Goal: Task Accomplishment & Management: Manage account settings

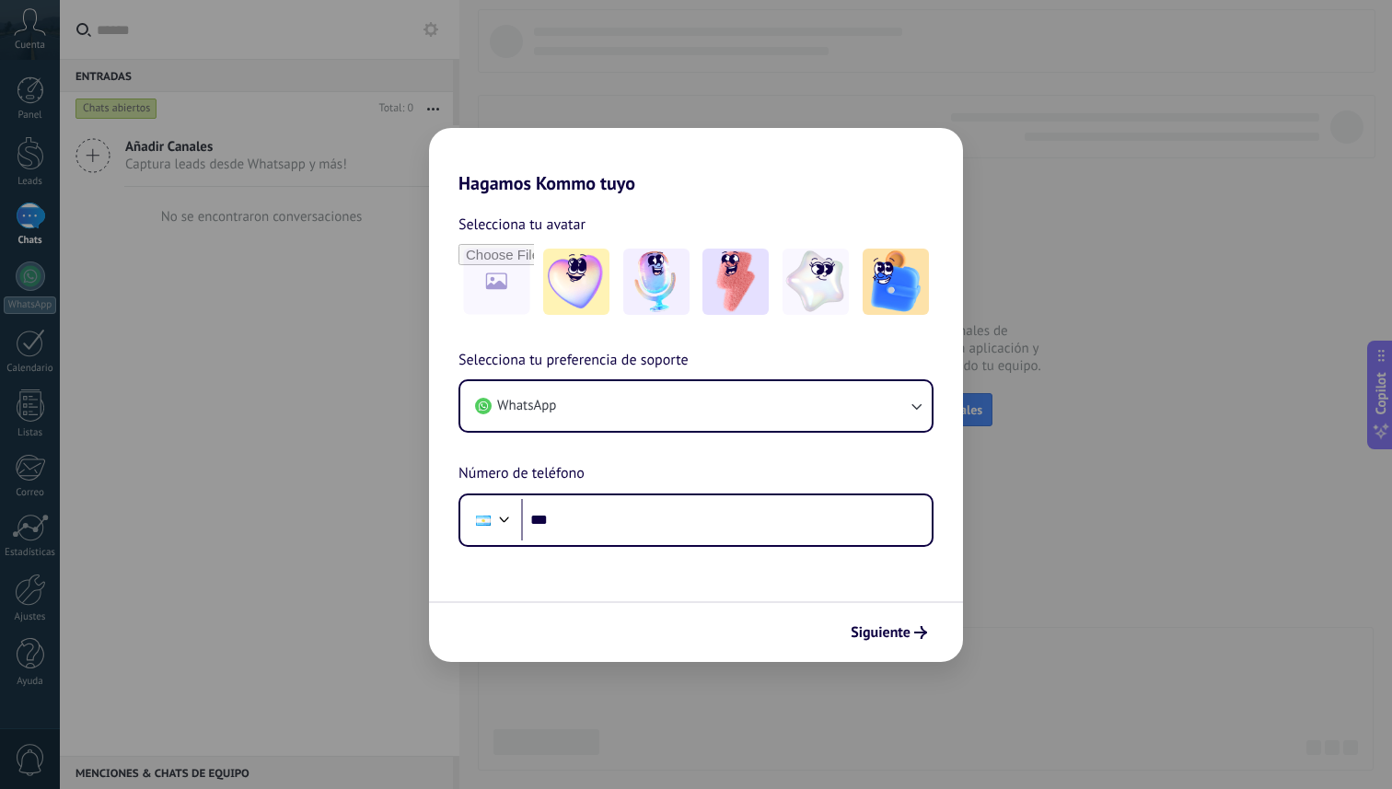
click at [878, 615] on div "Siguiente" at bounding box center [696, 631] width 534 height 61
click at [888, 610] on div "Siguiente" at bounding box center [696, 631] width 534 height 61
click at [888, 628] on span "Siguiente" at bounding box center [881, 632] width 60 height 13
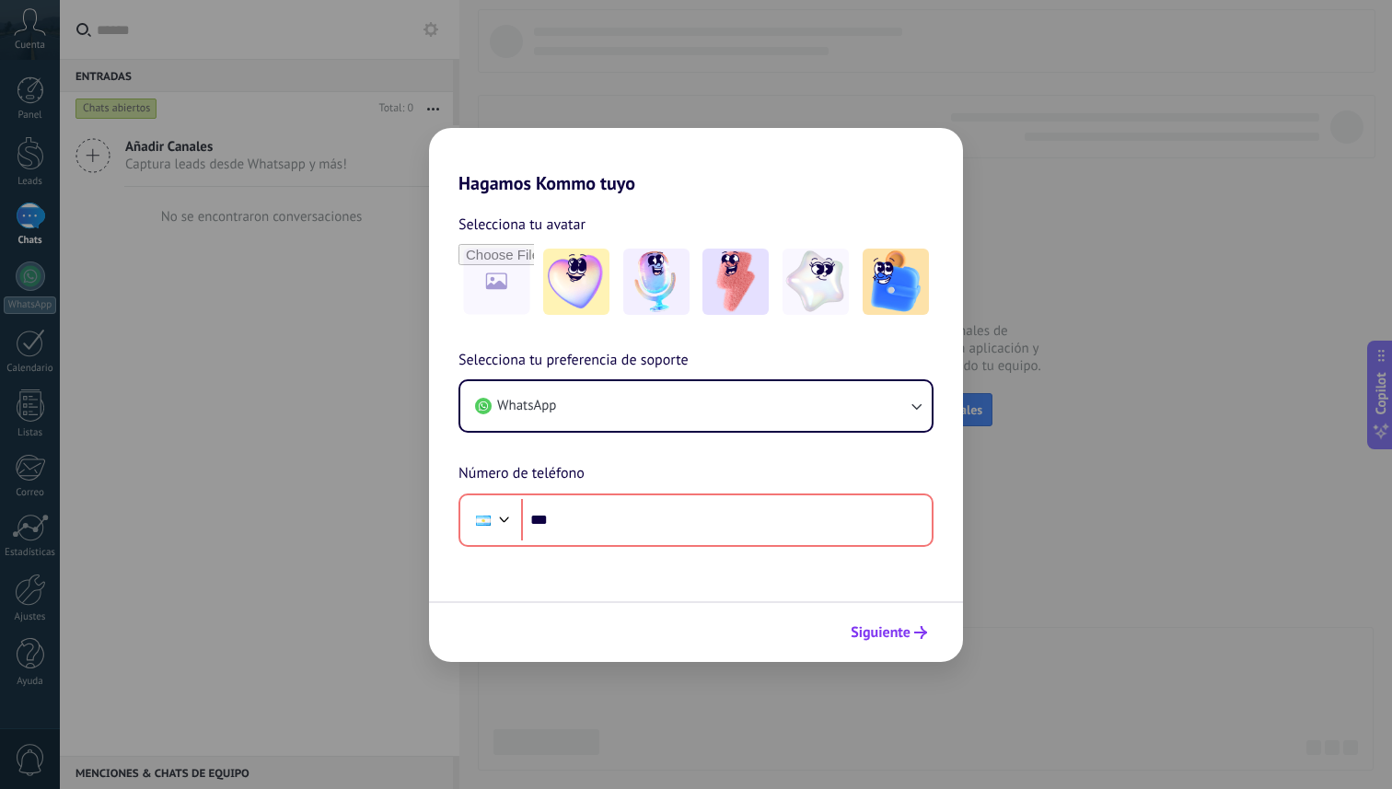
click at [888, 636] on span "Siguiente" at bounding box center [881, 632] width 60 height 13
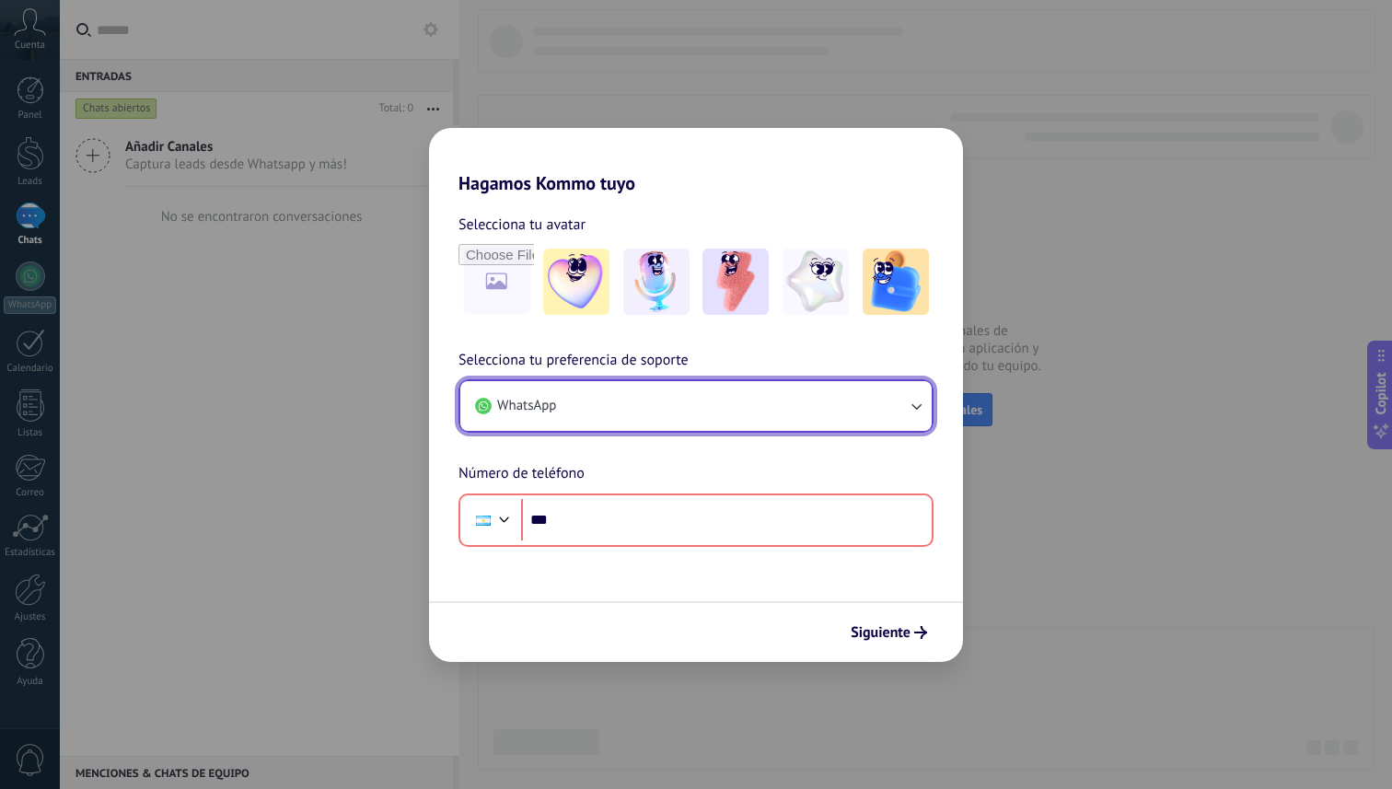
click at [524, 415] on button "WhatsApp" at bounding box center [695, 406] width 471 height 50
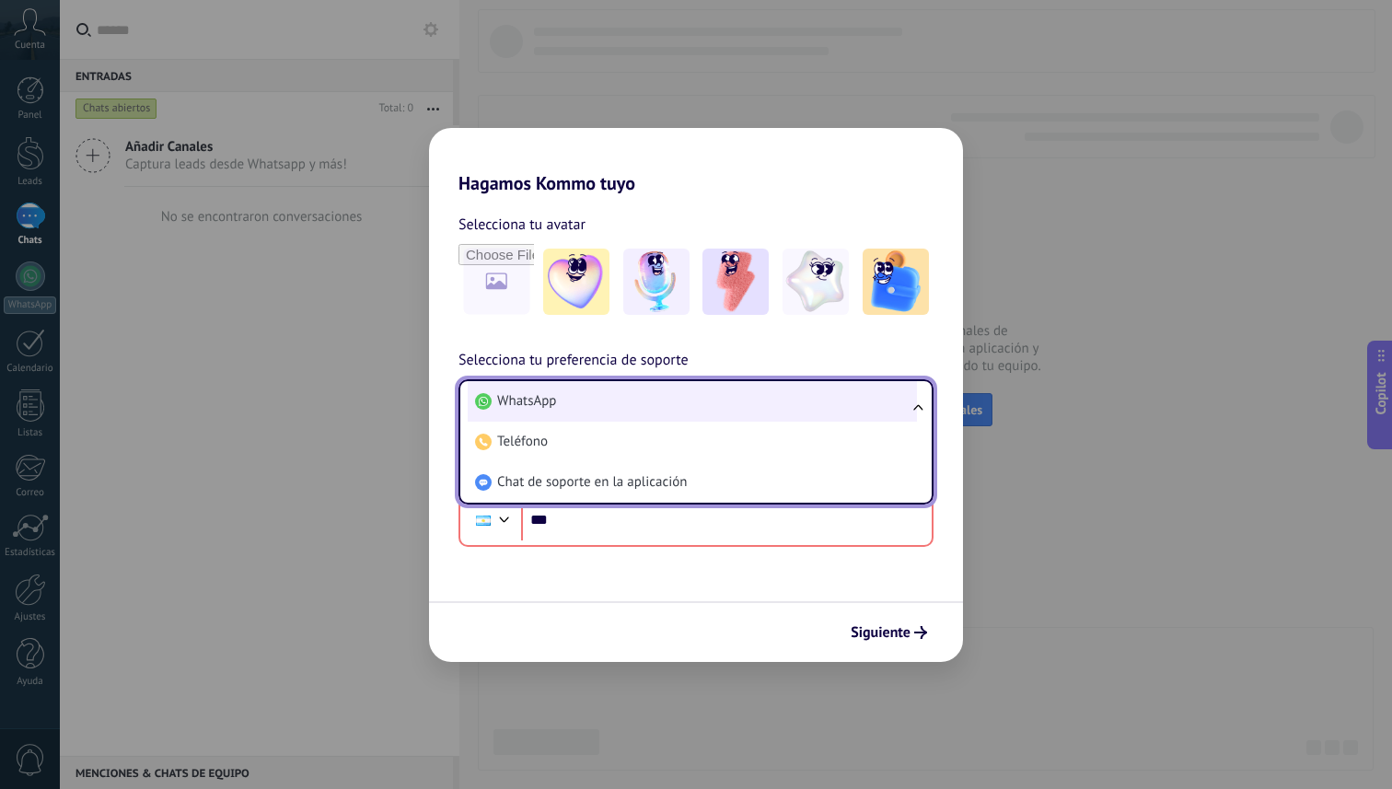
click at [526, 408] on span "WhatsApp" at bounding box center [526, 401] width 59 height 18
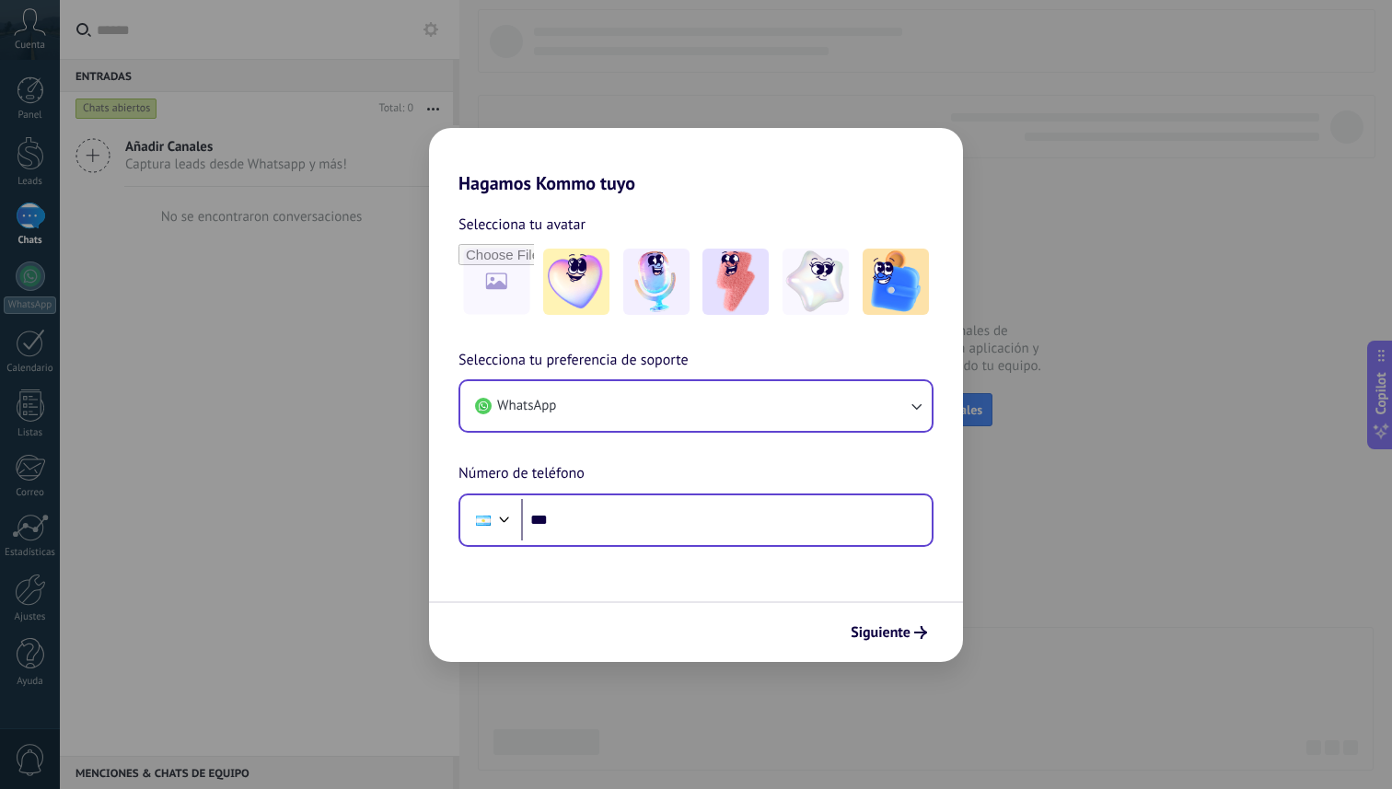
click at [579, 543] on div "Phone ***" at bounding box center [695, 519] width 475 height 53
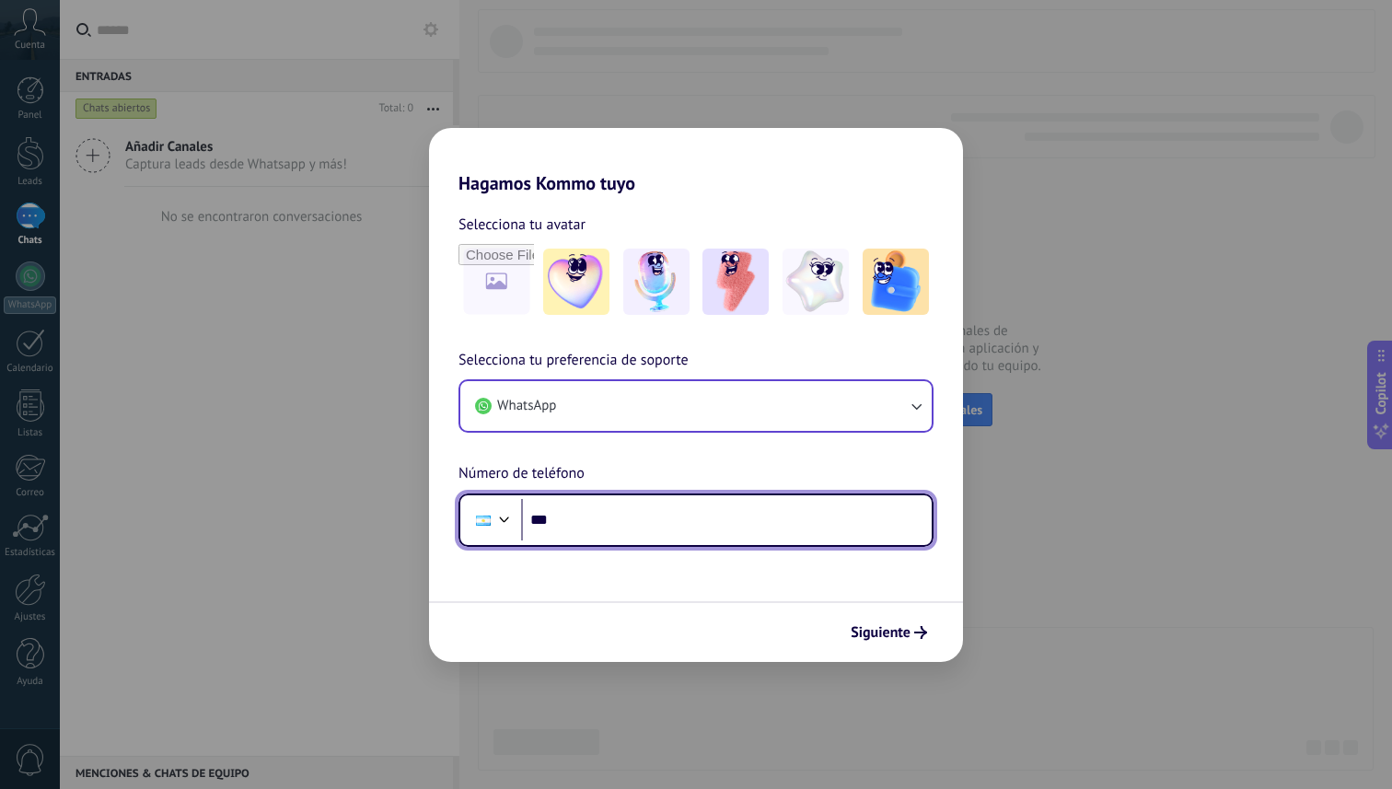
click at [579, 530] on input "***" at bounding box center [726, 520] width 411 height 42
paste input "**********"
type input "**********"
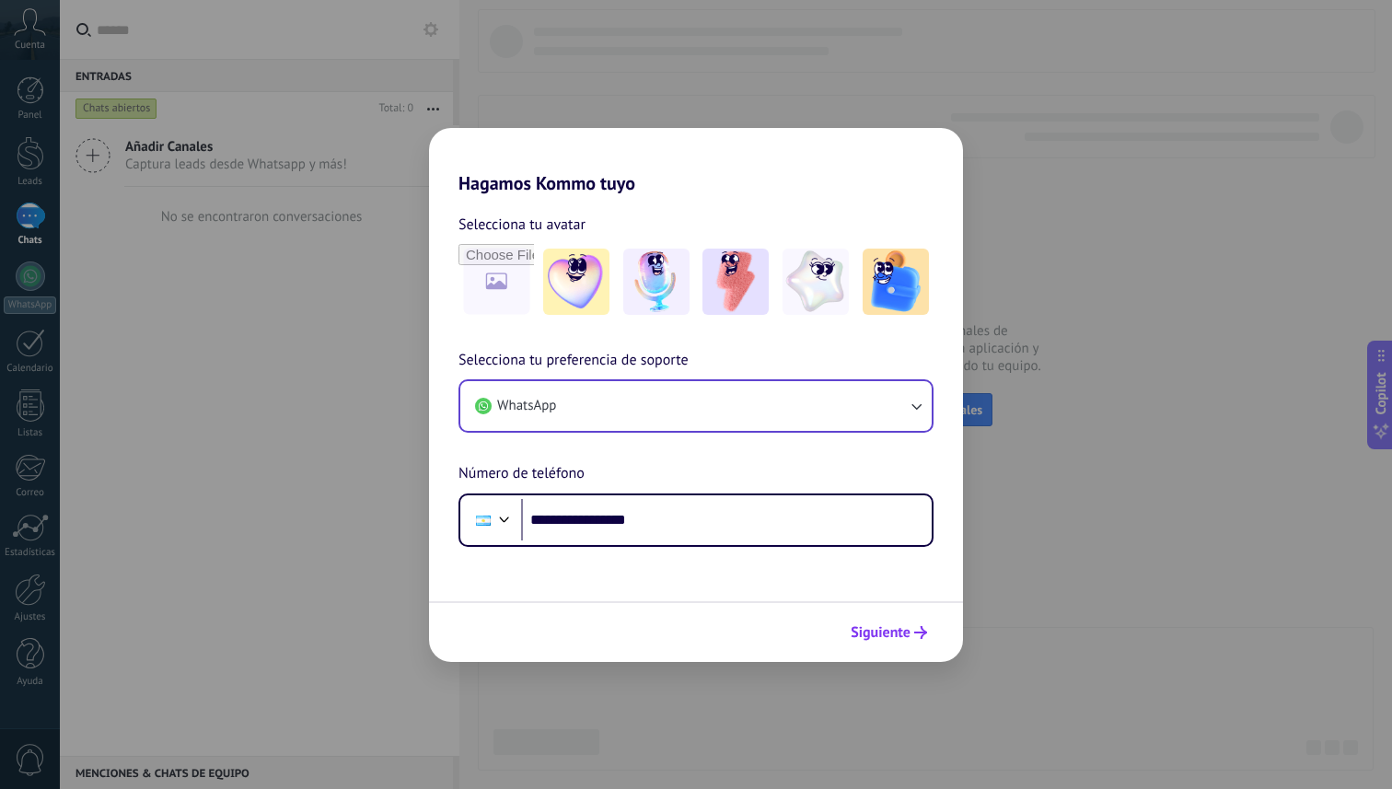
click at [866, 631] on span "Siguiente" at bounding box center [881, 632] width 60 height 13
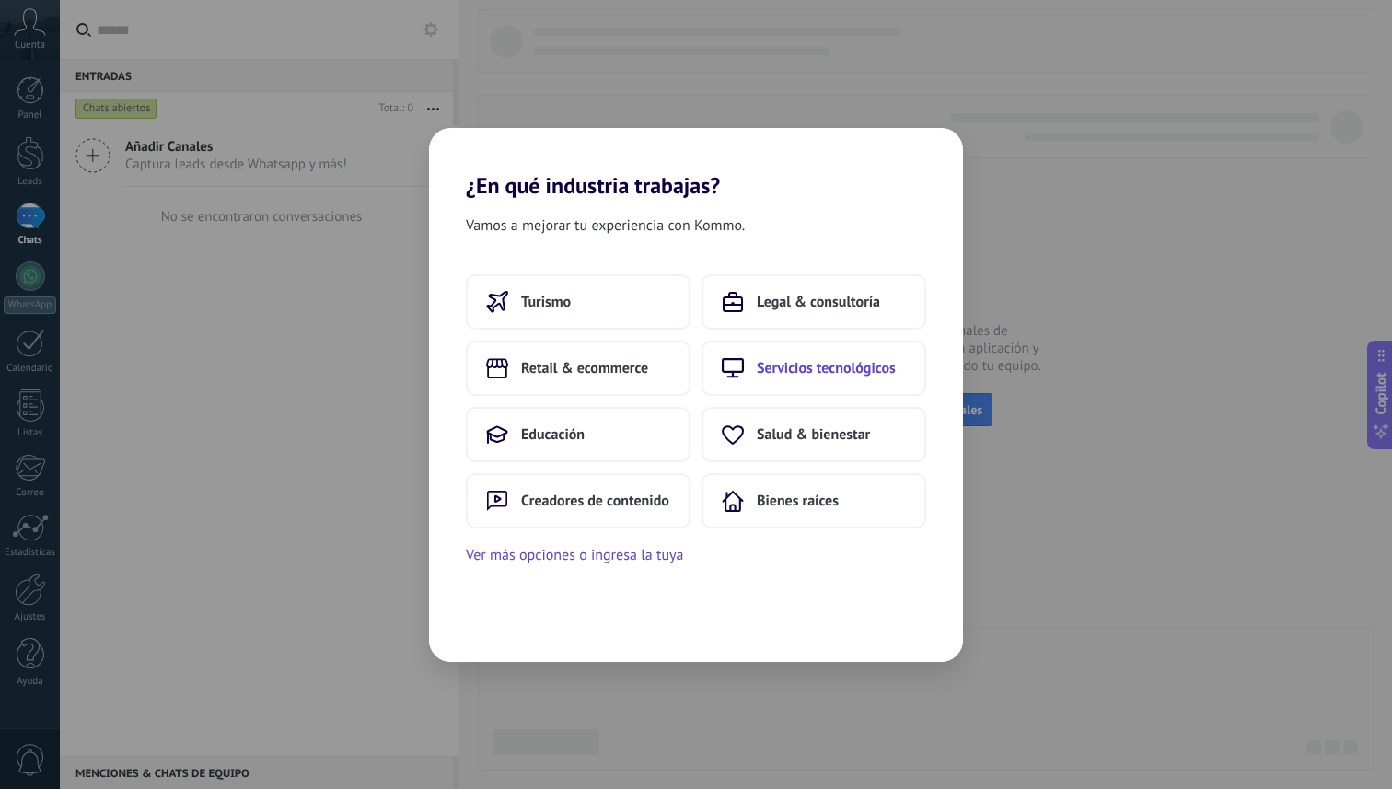
click at [751, 353] on button "Servicios tecnológicos" at bounding box center [813, 368] width 225 height 55
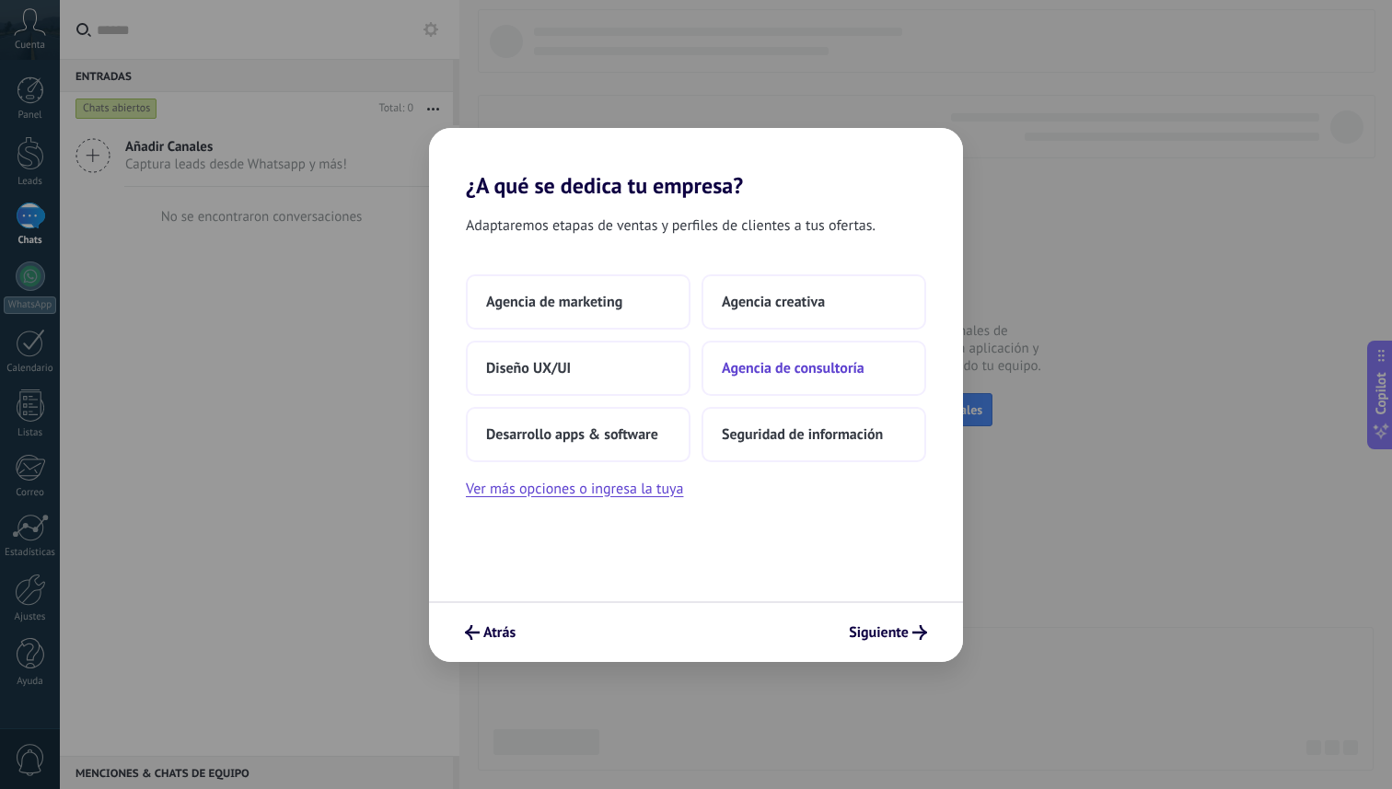
click at [777, 380] on button "Agencia de consultoría" at bounding box center [813, 368] width 225 height 55
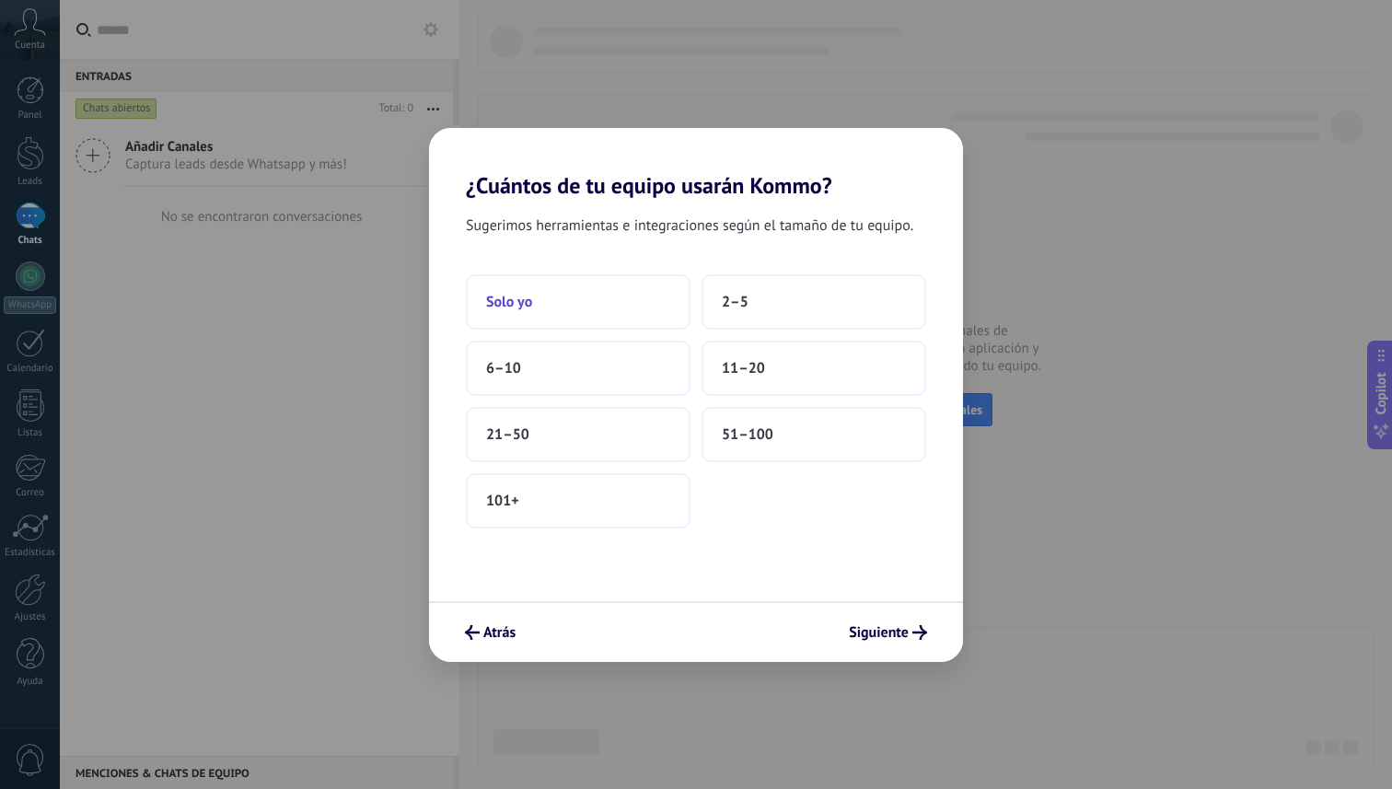
click at [634, 303] on button "Solo yo" at bounding box center [578, 301] width 225 height 55
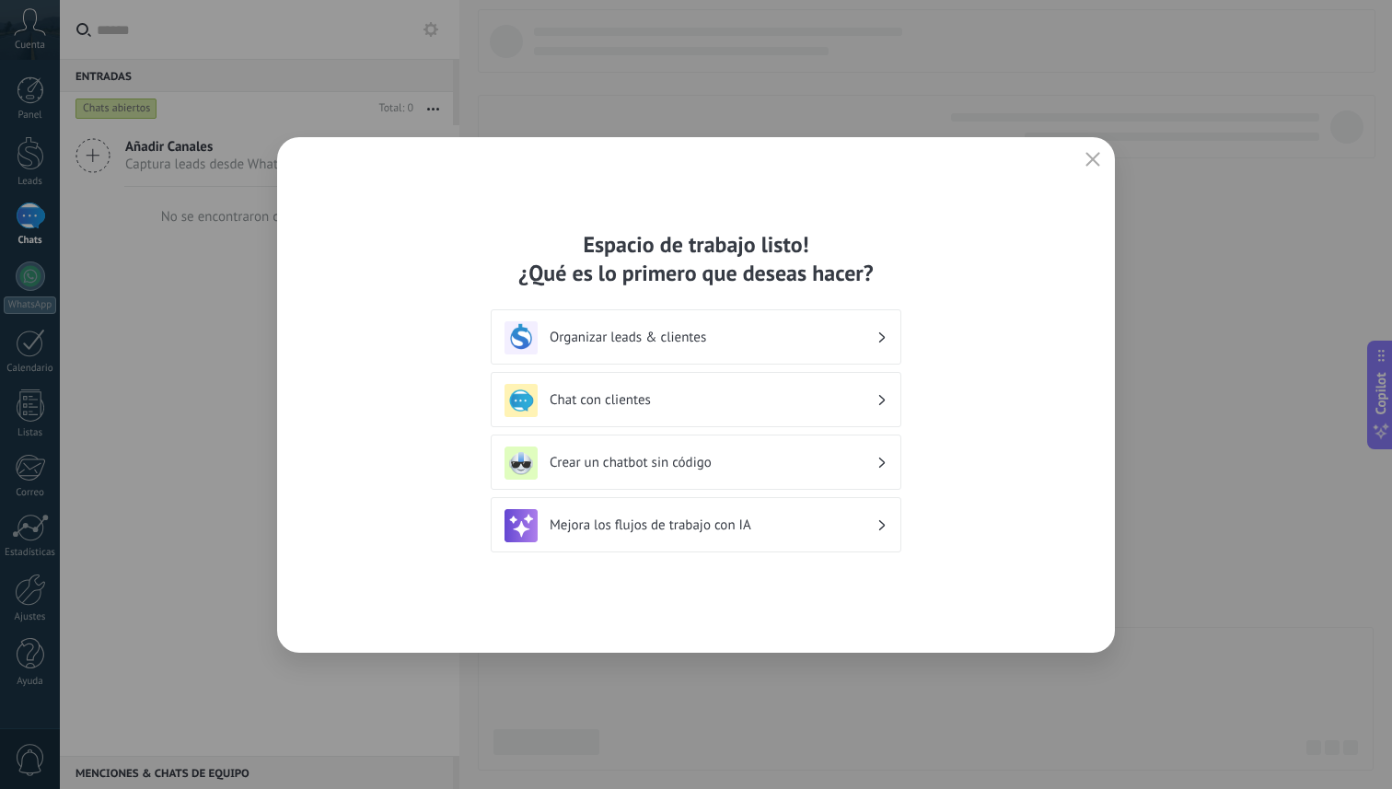
click at [794, 336] on h3 "Organizar leads & clientes" at bounding box center [713, 337] width 327 height 17
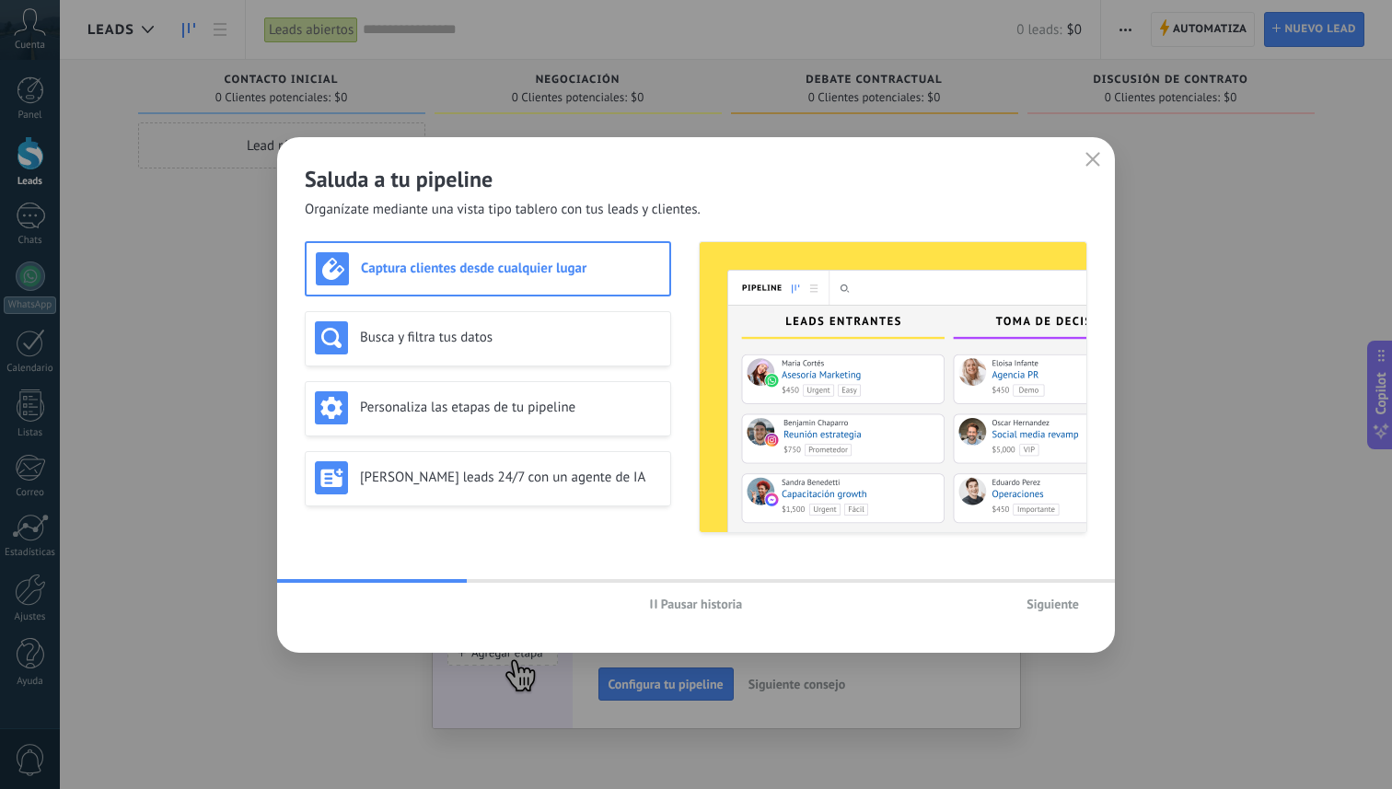
click at [1052, 587] on div "Pausar historia Siguiente" at bounding box center [696, 604] width 838 height 42
click at [1056, 609] on span "Siguiente" at bounding box center [1052, 603] width 52 height 13
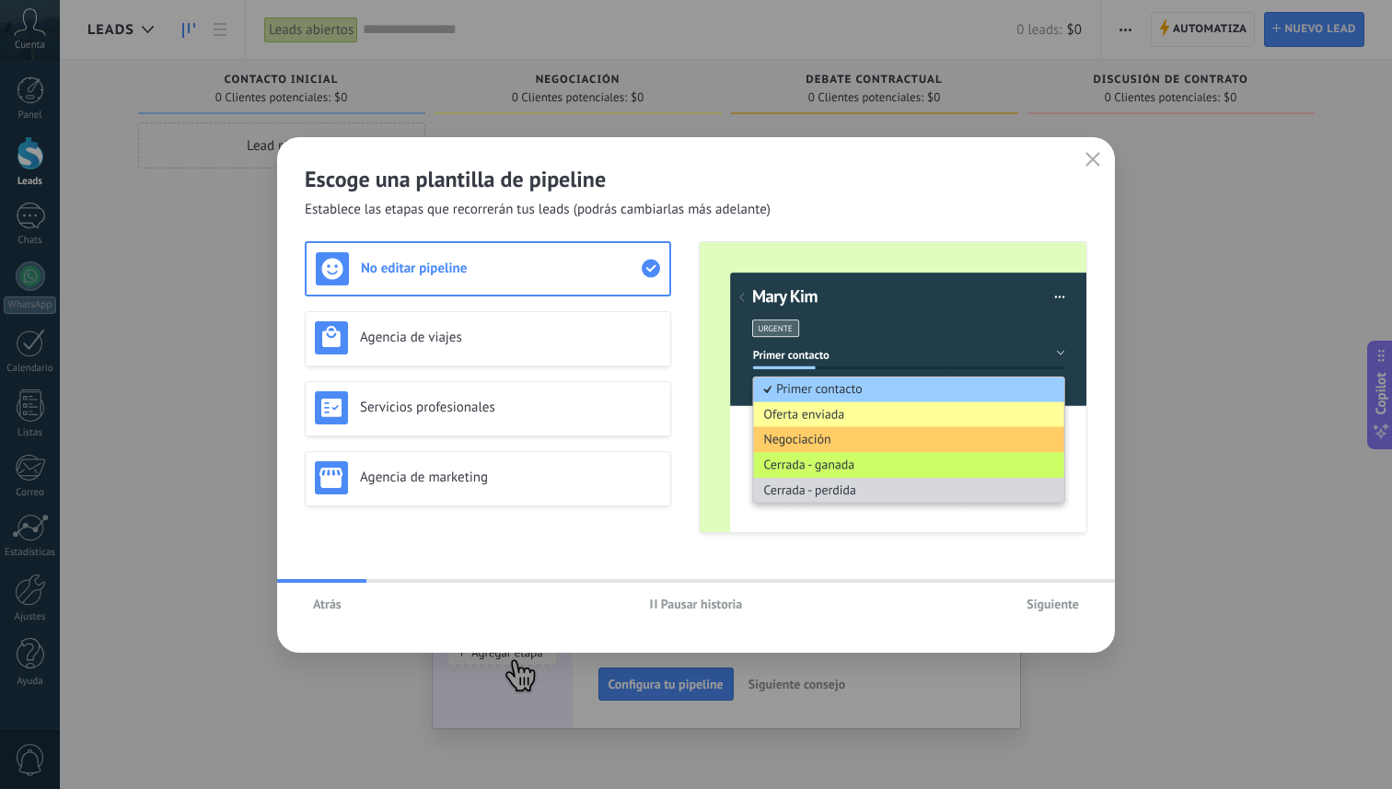
click at [1056, 609] on span "Siguiente" at bounding box center [1052, 603] width 52 height 13
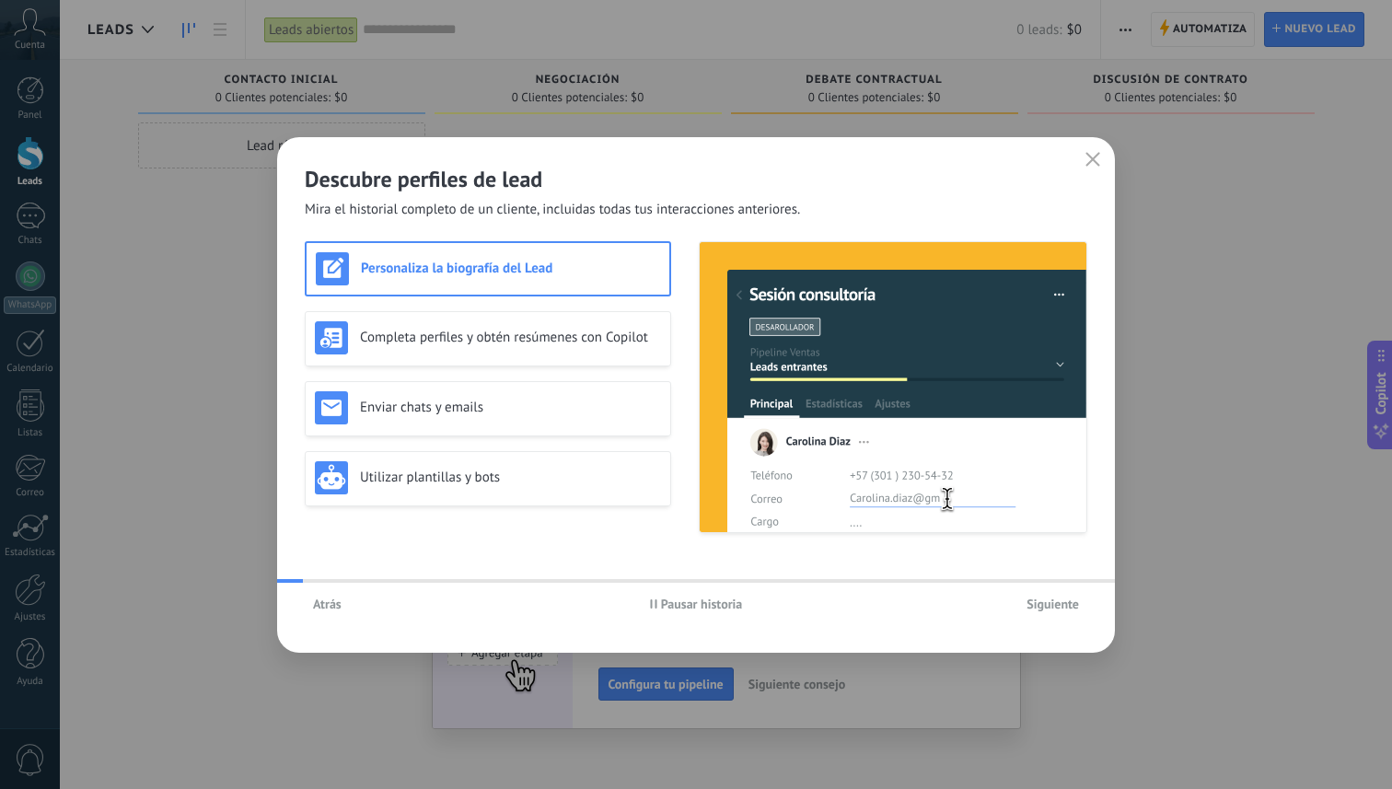
click at [1056, 609] on span "Siguiente" at bounding box center [1052, 603] width 52 height 13
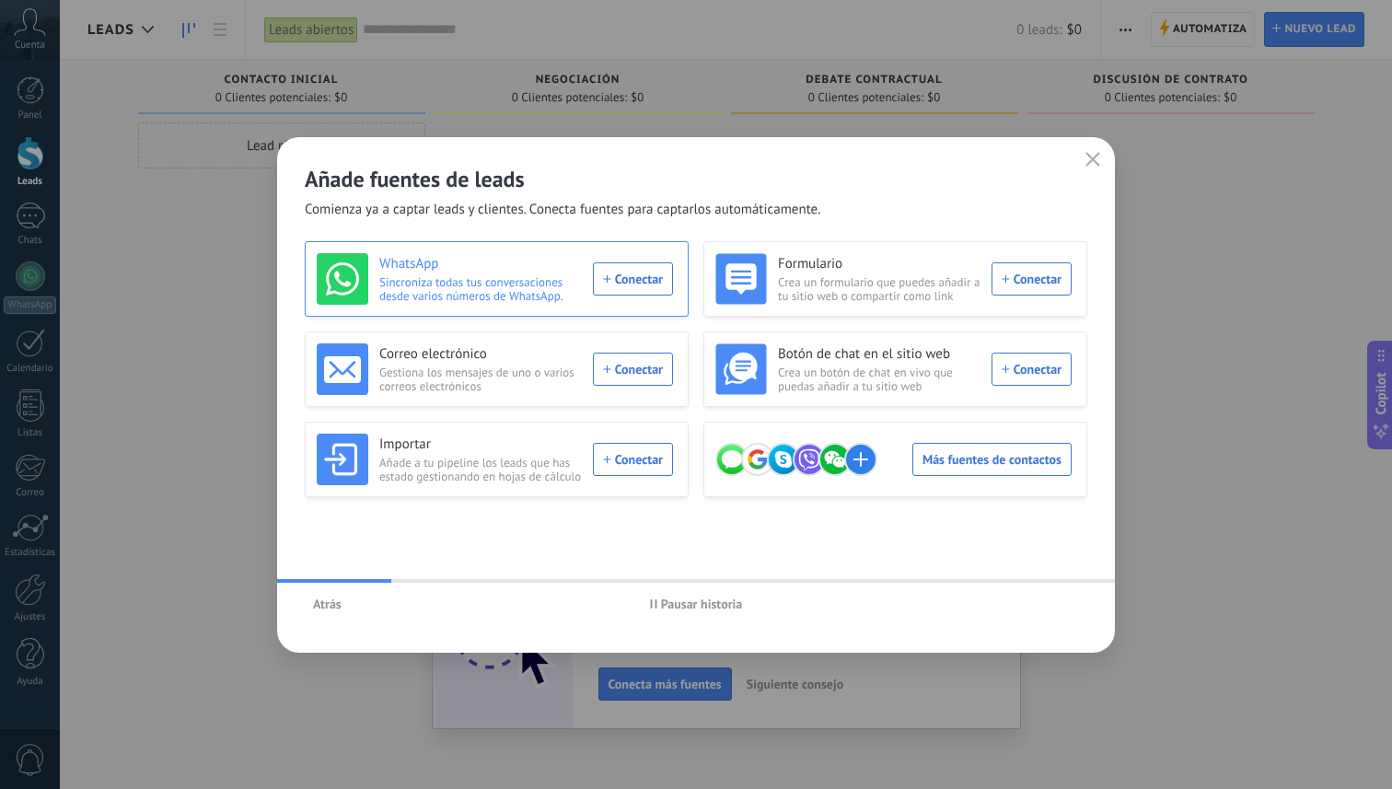
click at [655, 289] on div "WhatsApp Sincroniza todas tus conversaciones desde varios números de WhatsApp. …" at bounding box center [495, 279] width 356 height 52
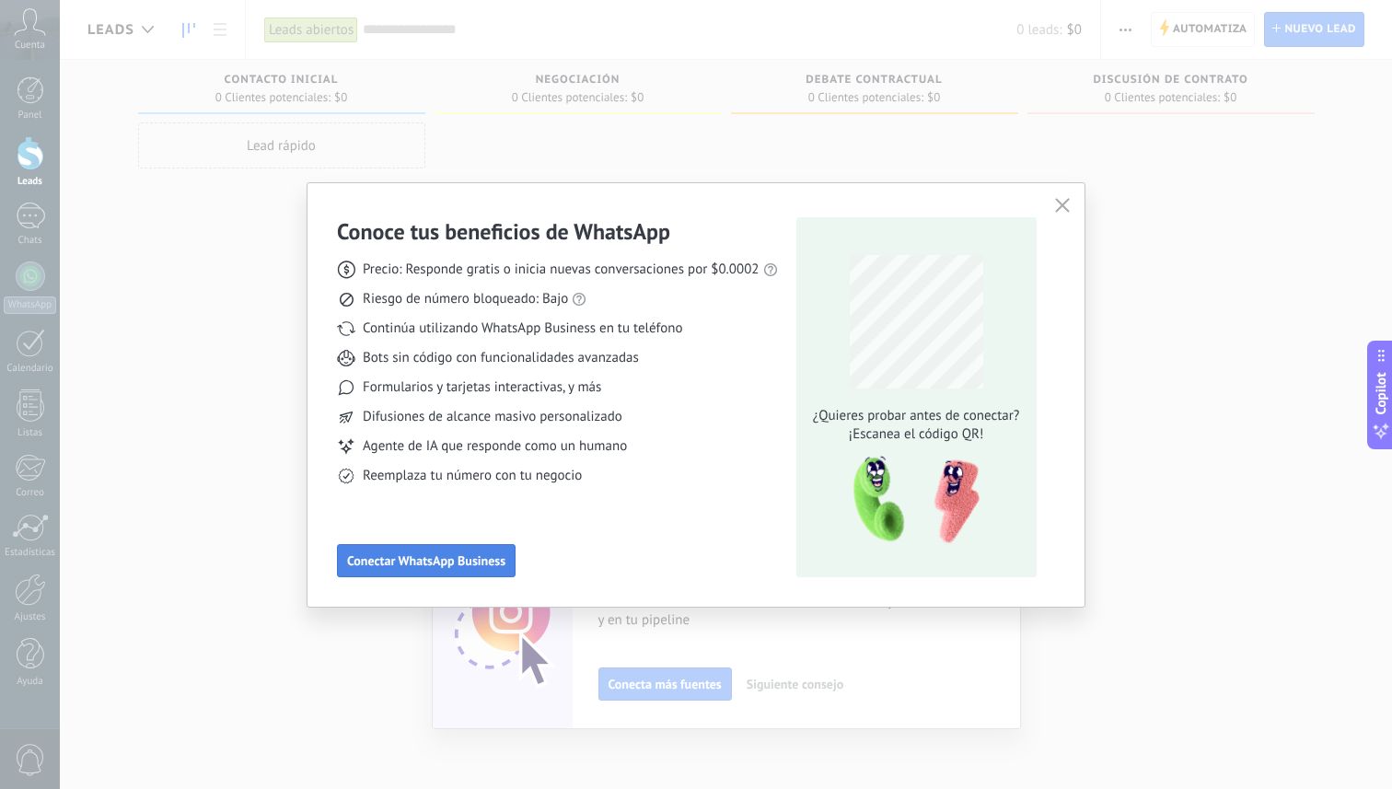
click at [440, 549] on button "Conectar WhatsApp Business" at bounding box center [426, 560] width 179 height 33
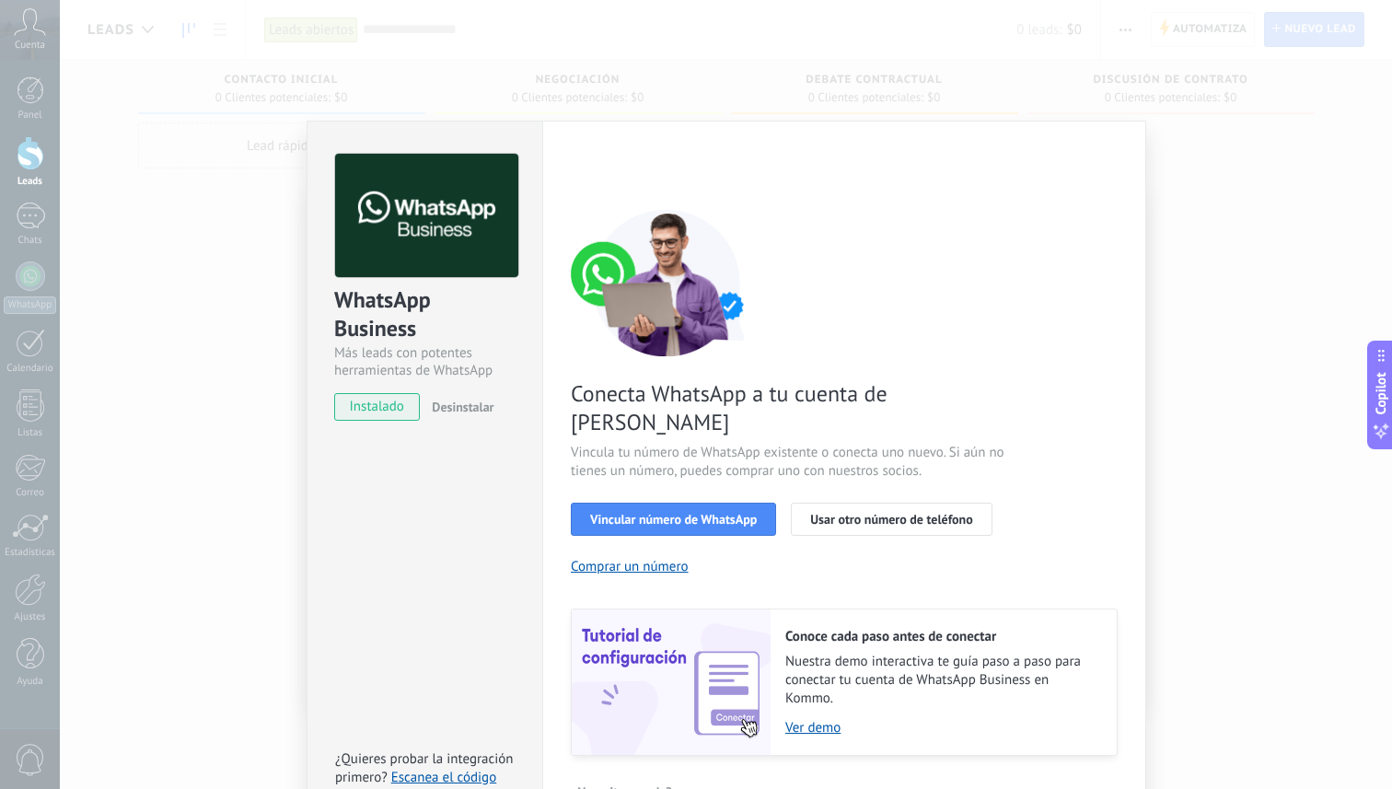
scroll to position [21, 0]
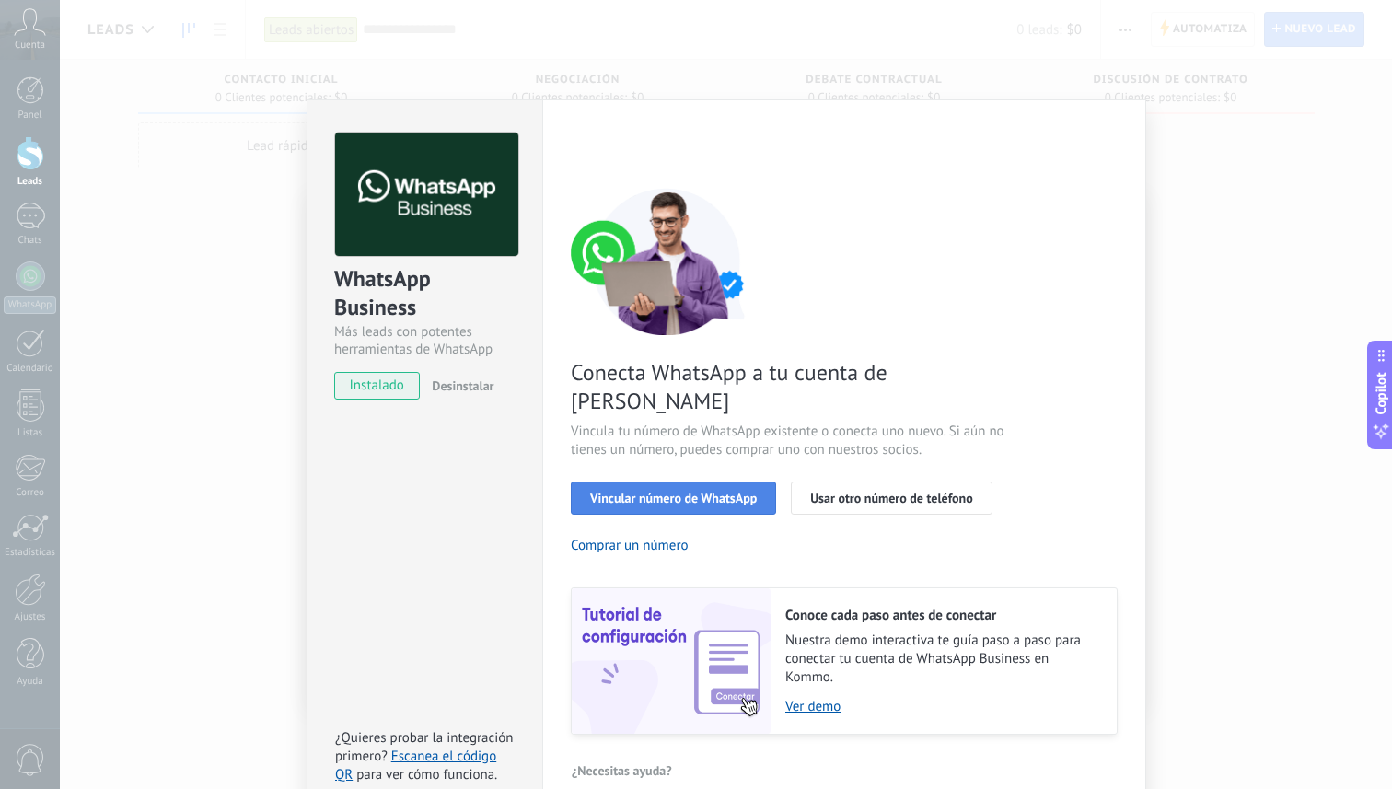
click at [625, 492] on span "Vincular número de WhatsApp" at bounding box center [673, 498] width 167 height 13
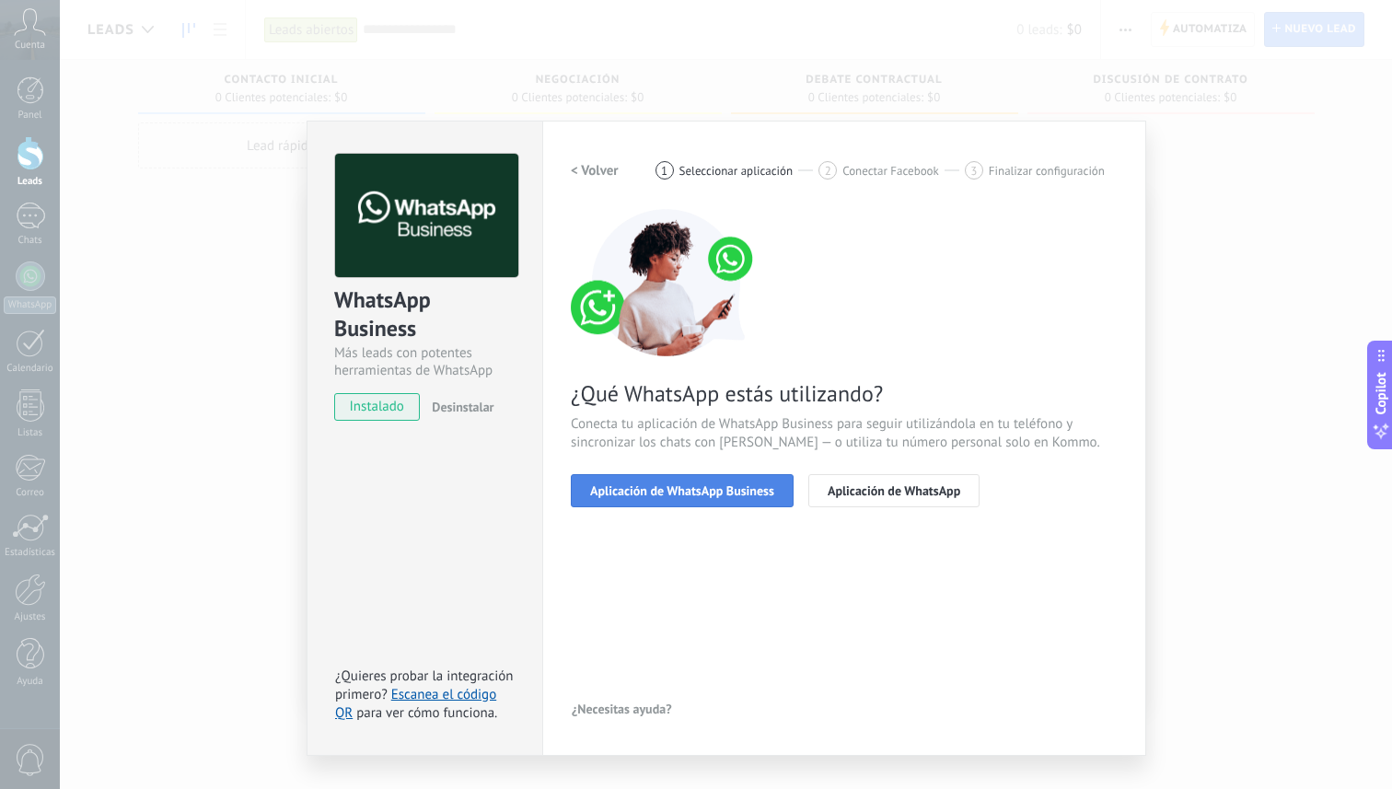
click at [648, 489] on span "Aplicación de WhatsApp Business" at bounding box center [682, 490] width 184 height 13
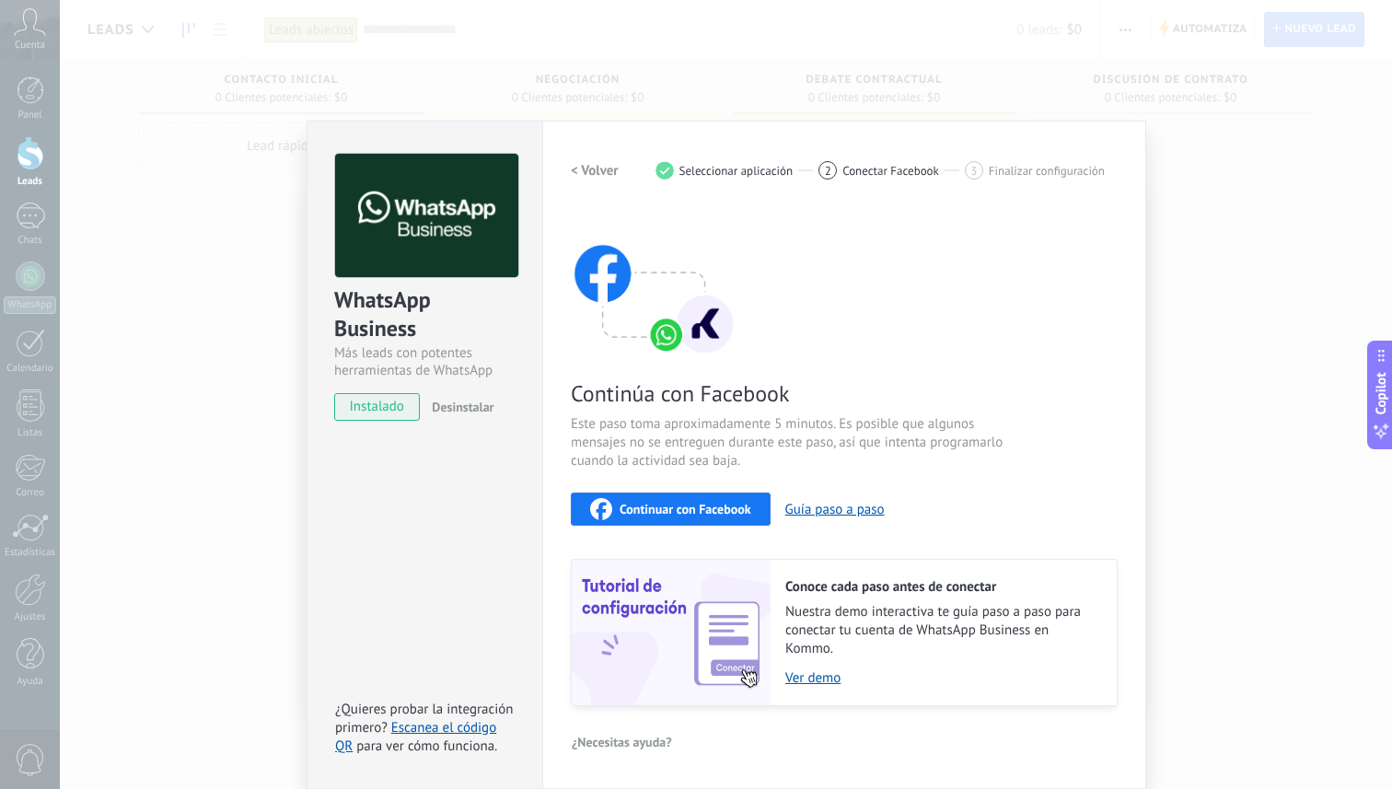
click at [645, 515] on span "Continuar con Facebook" at bounding box center [686, 509] width 132 height 13
click at [692, 53] on div "WhatsApp Business Más leads con potentes herramientas de WhatsApp instalado Des…" at bounding box center [726, 394] width 1332 height 789
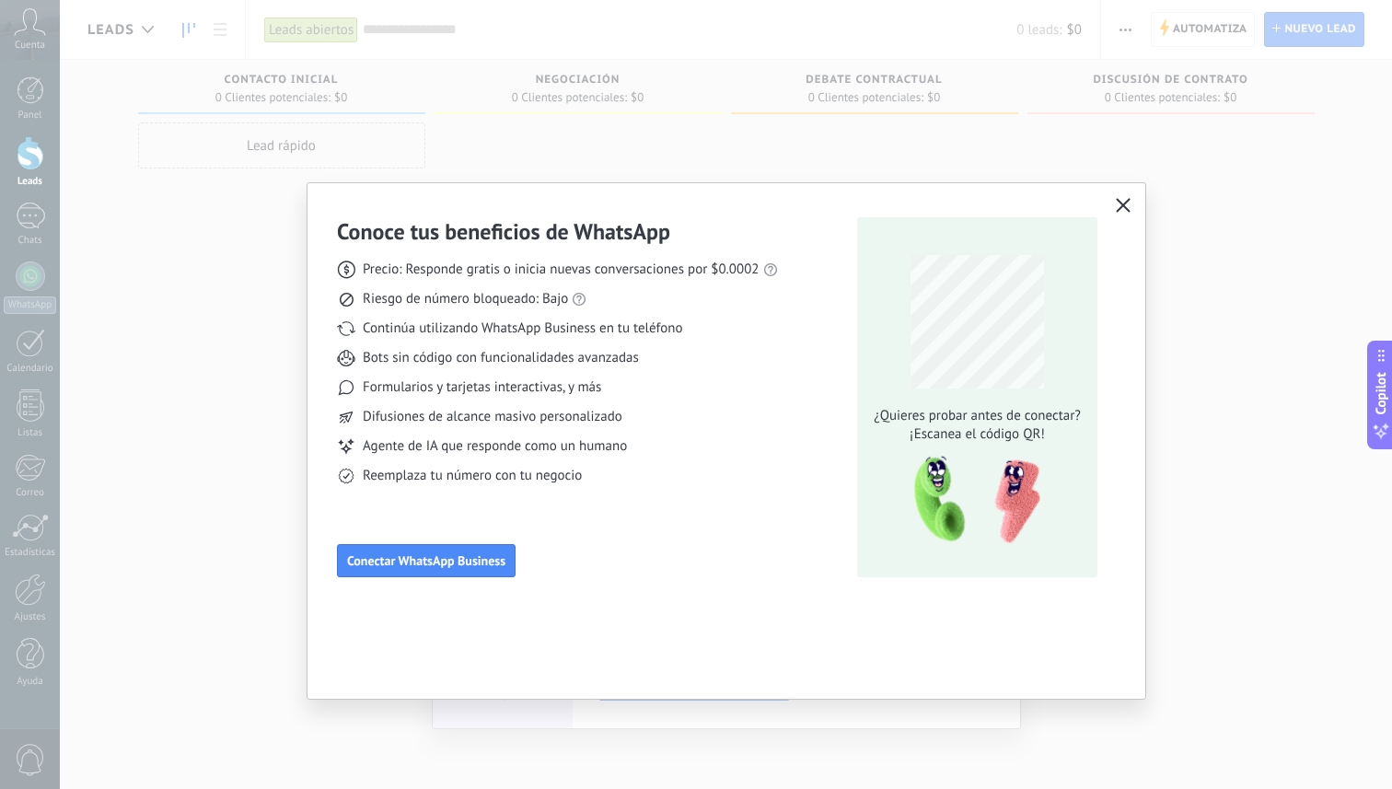
click at [1117, 203] on icon "button" at bounding box center [1123, 205] width 15 height 15
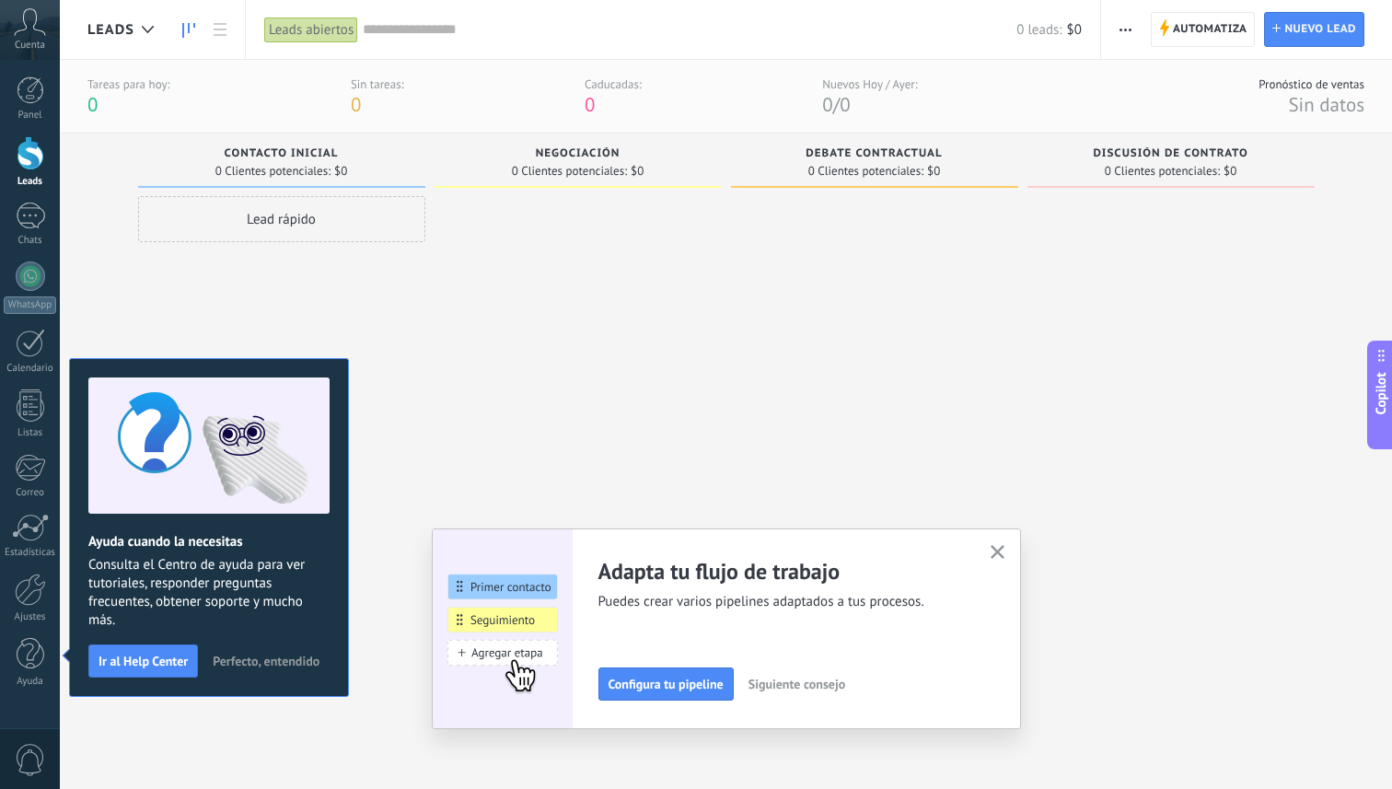
click at [238, 655] on span "Perfecto, entendido" at bounding box center [266, 661] width 107 height 13
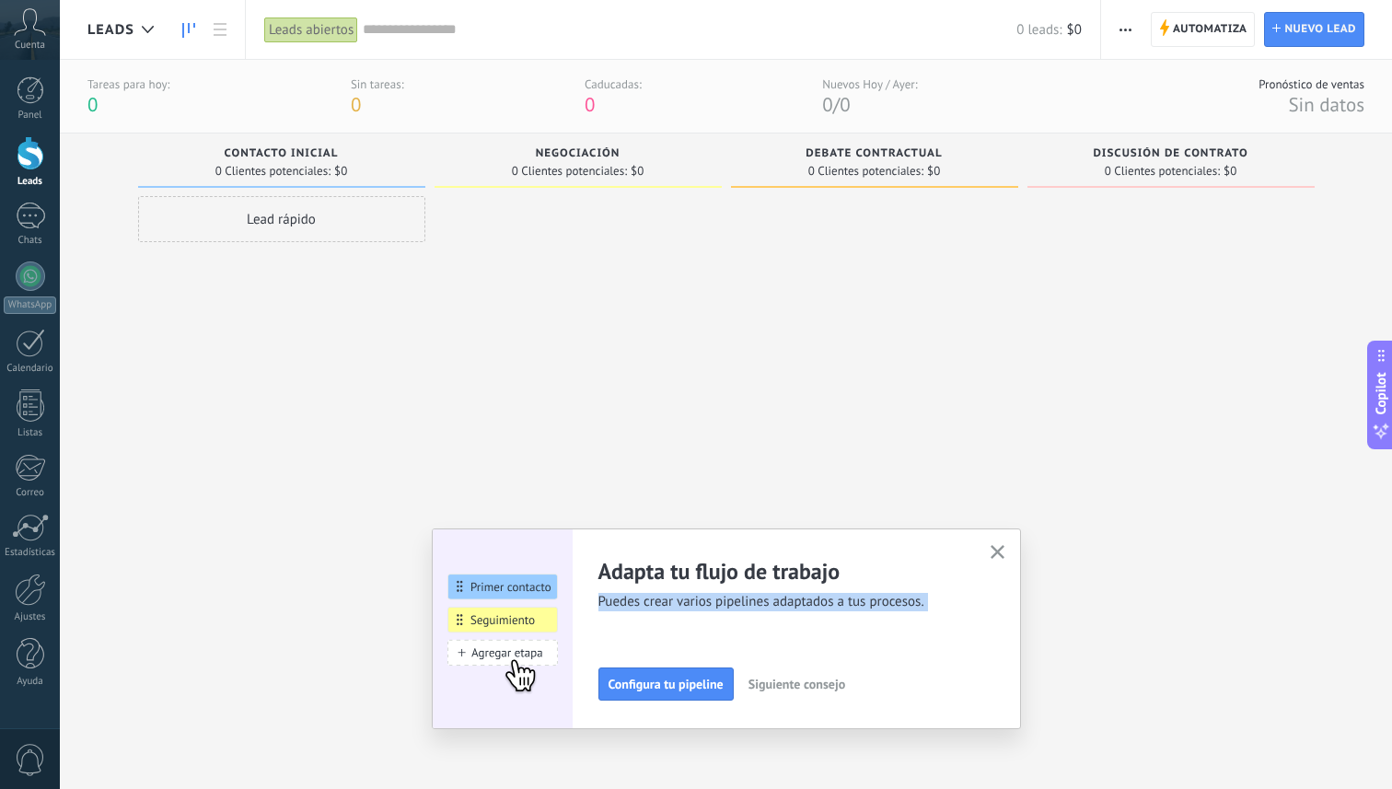
click at [985, 559] on div "Adapta tu flujo de trabajo Puedes crear varios pipelines adaptados a tus proces…" at bounding box center [726, 629] width 532 height 144
click at [996, 554] on icon "button" at bounding box center [998, 552] width 14 height 14
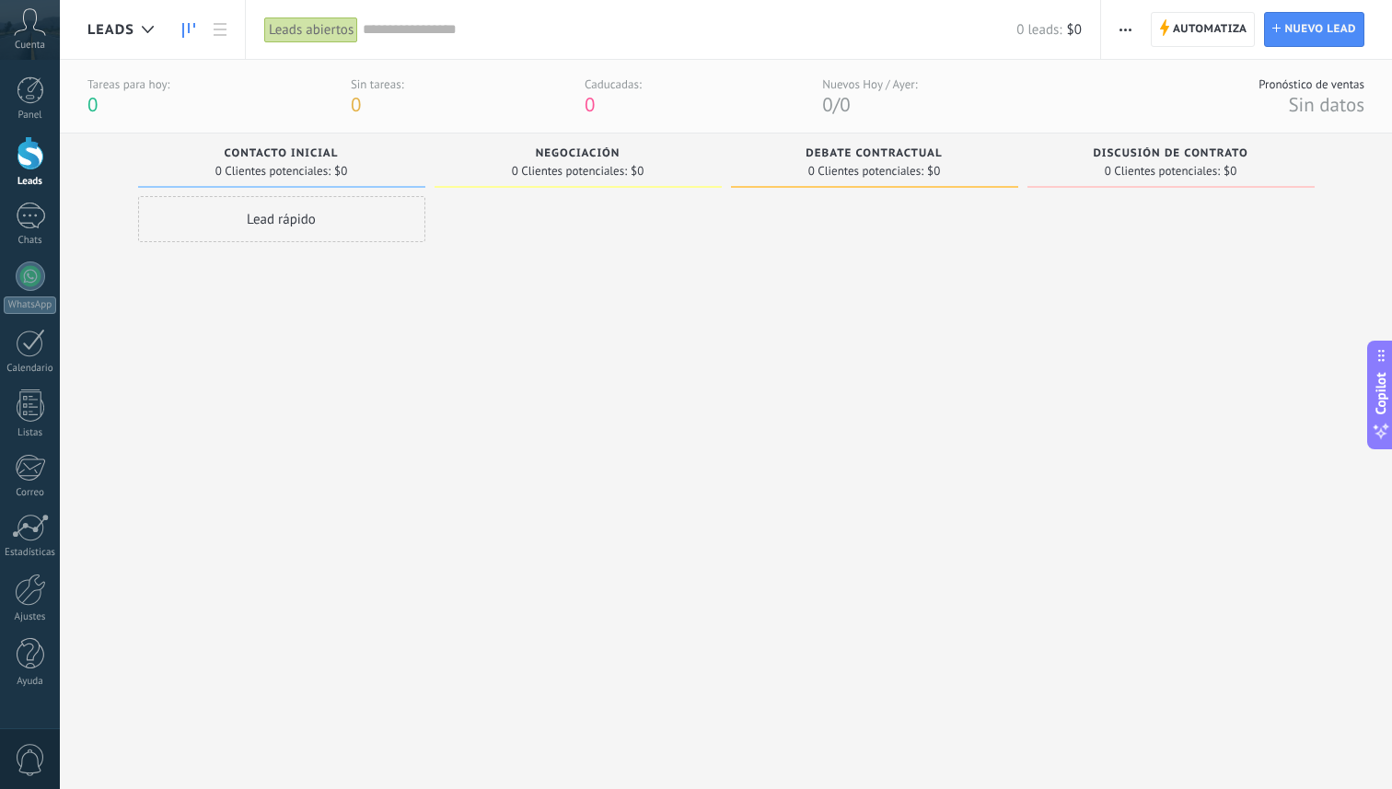
click at [29, 29] on icon at bounding box center [30, 22] width 32 height 28
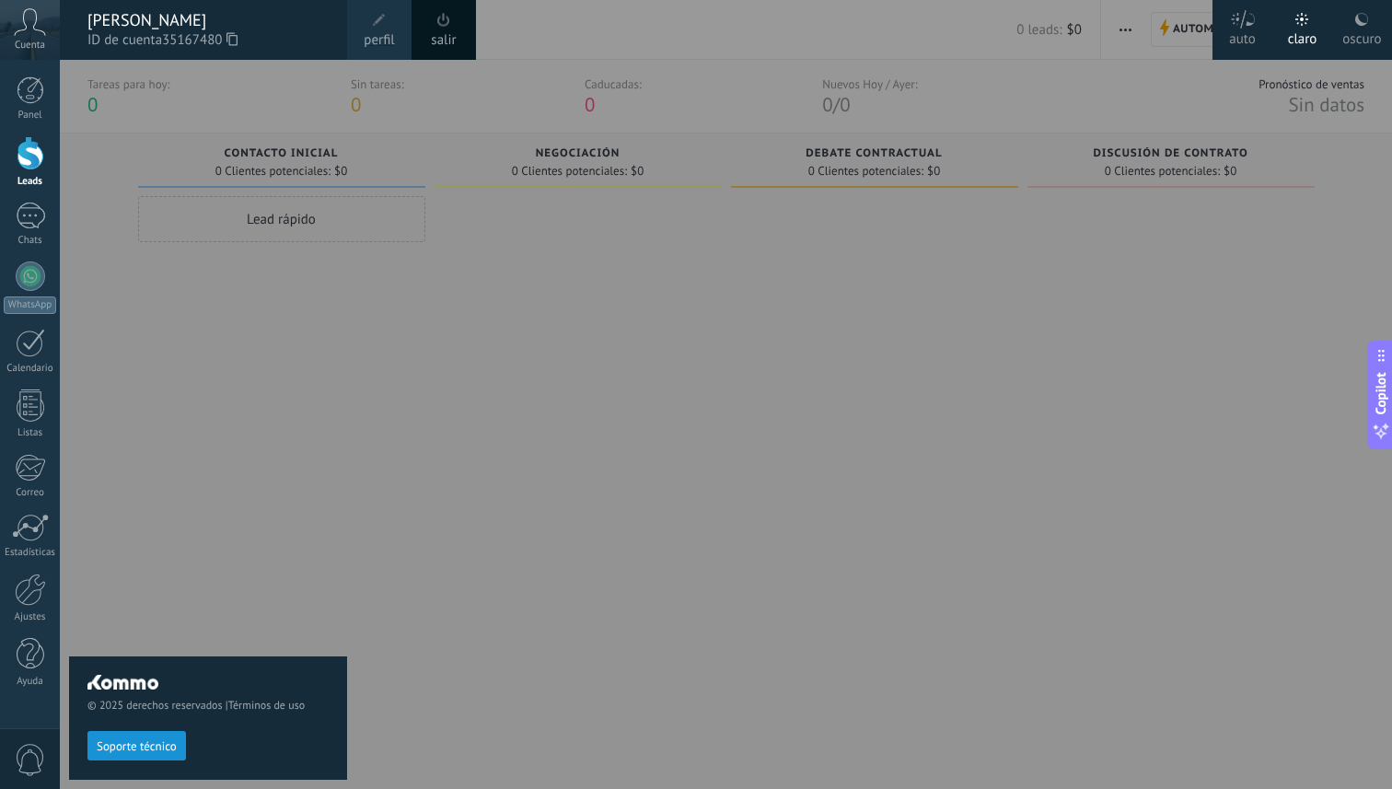
click at [383, 37] on span "perfil" at bounding box center [379, 40] width 30 height 20
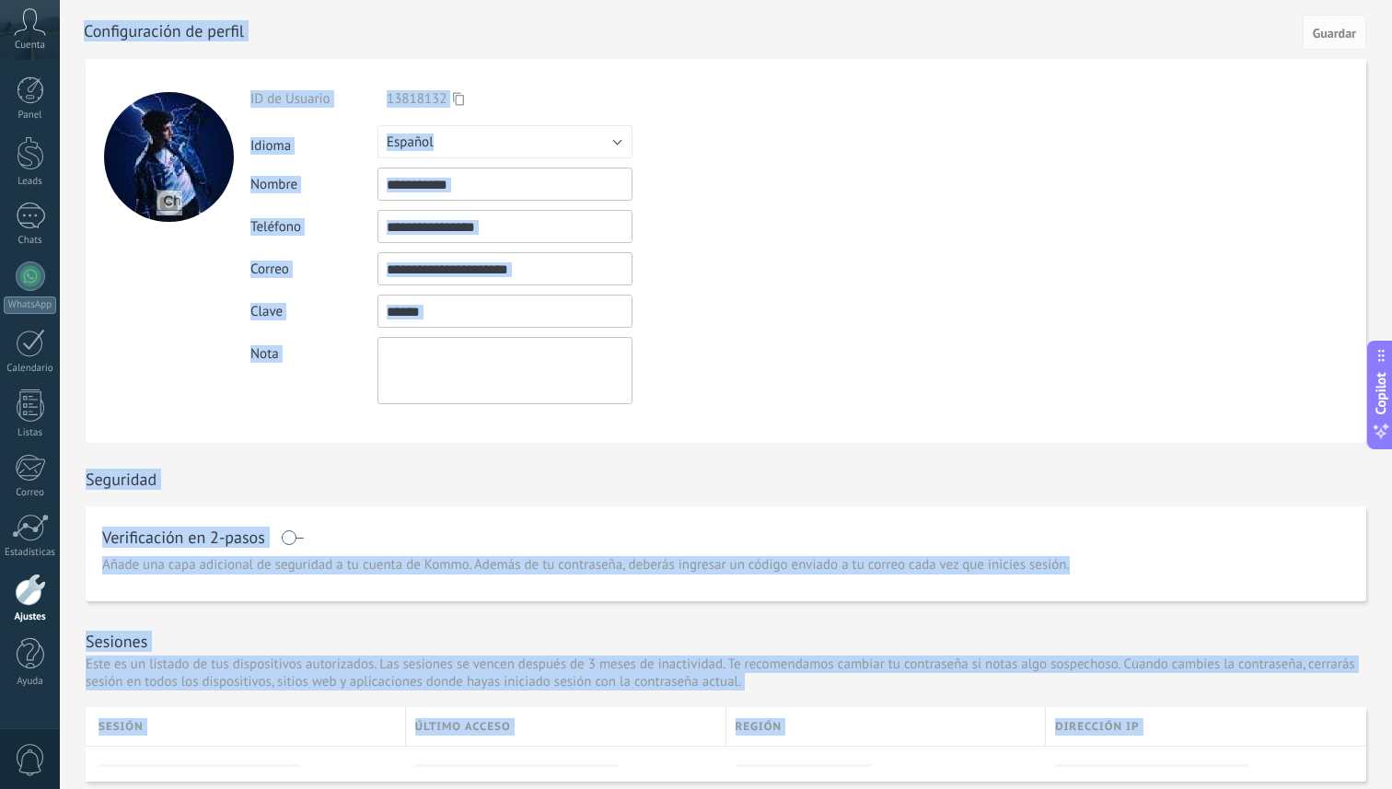
click at [192, 360] on div at bounding box center [168, 251] width 165 height 384
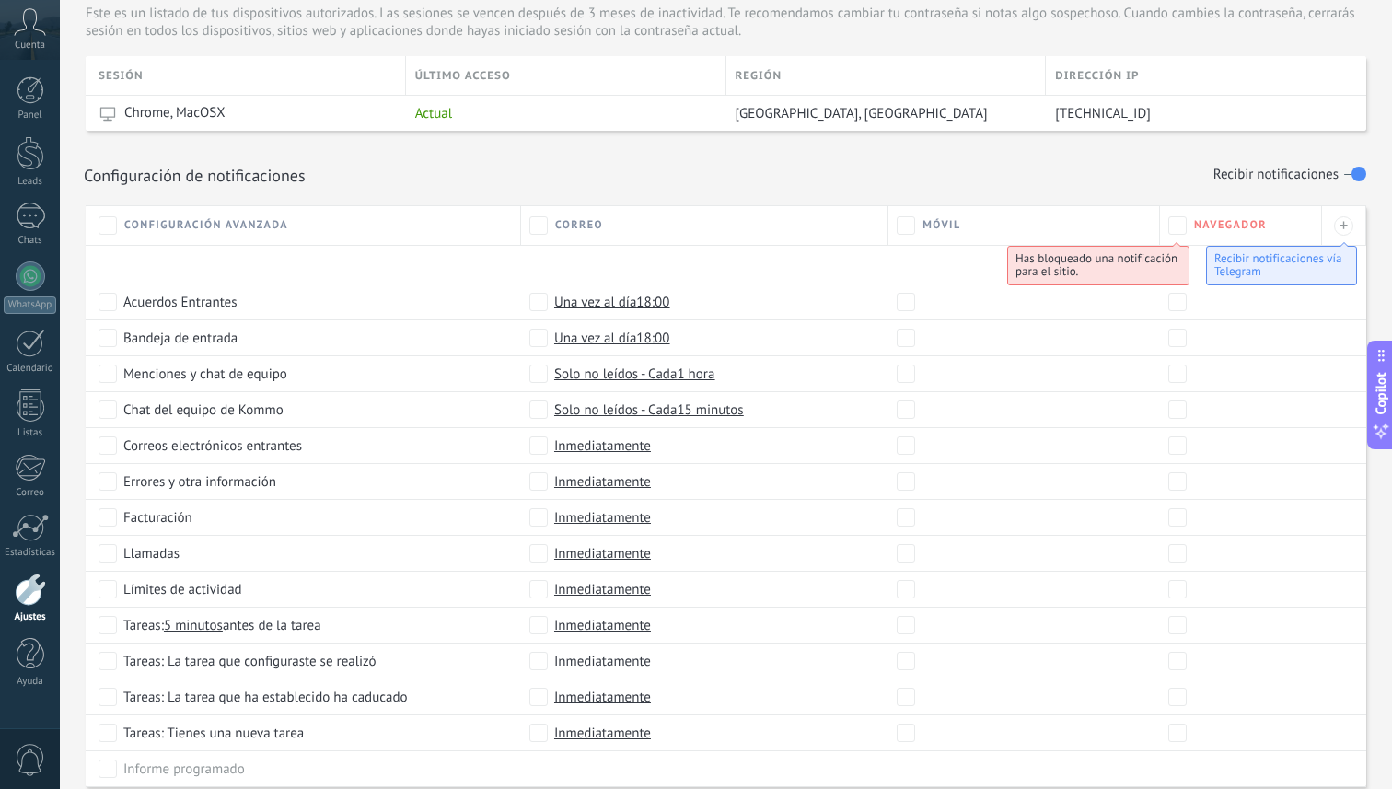
scroll to position [779, 0]
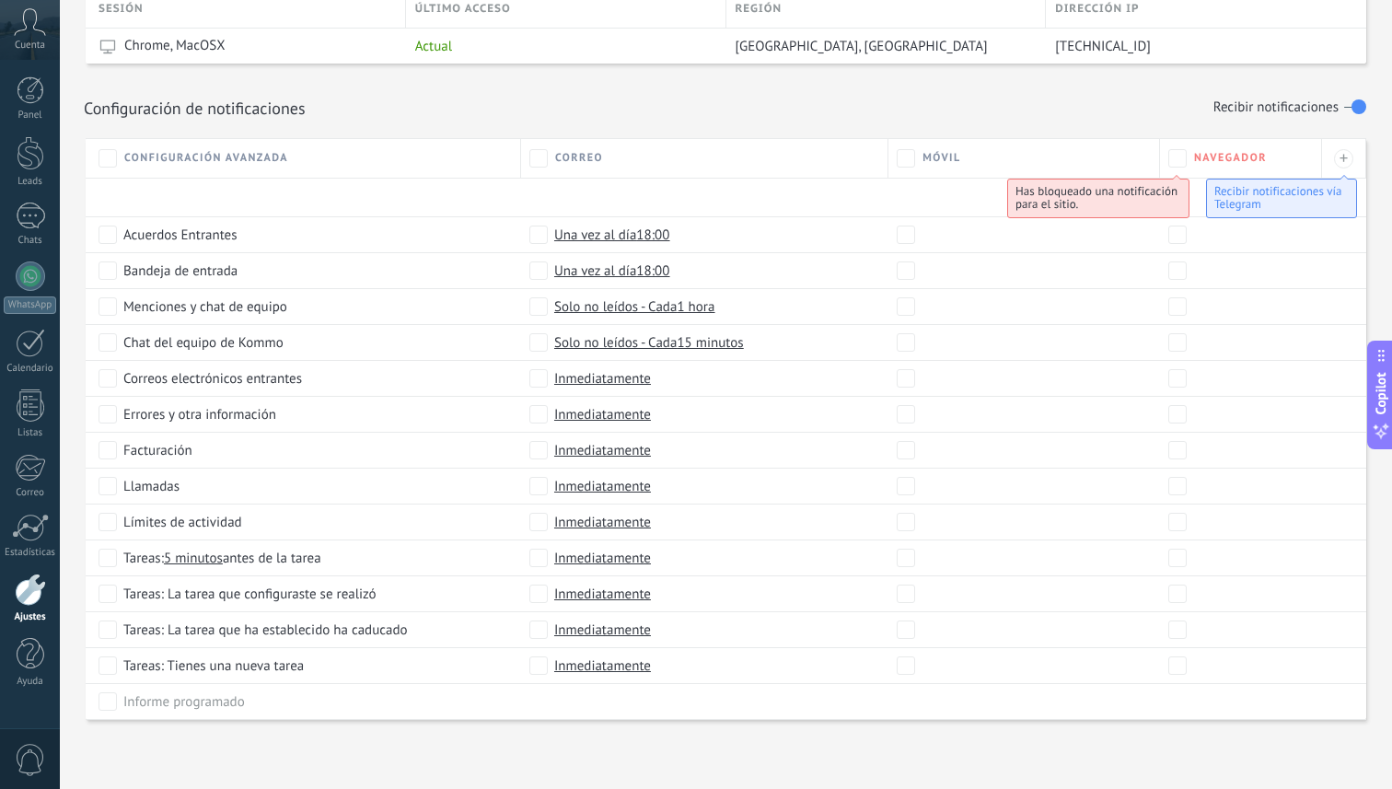
click at [40, 585] on div at bounding box center [30, 590] width 31 height 32
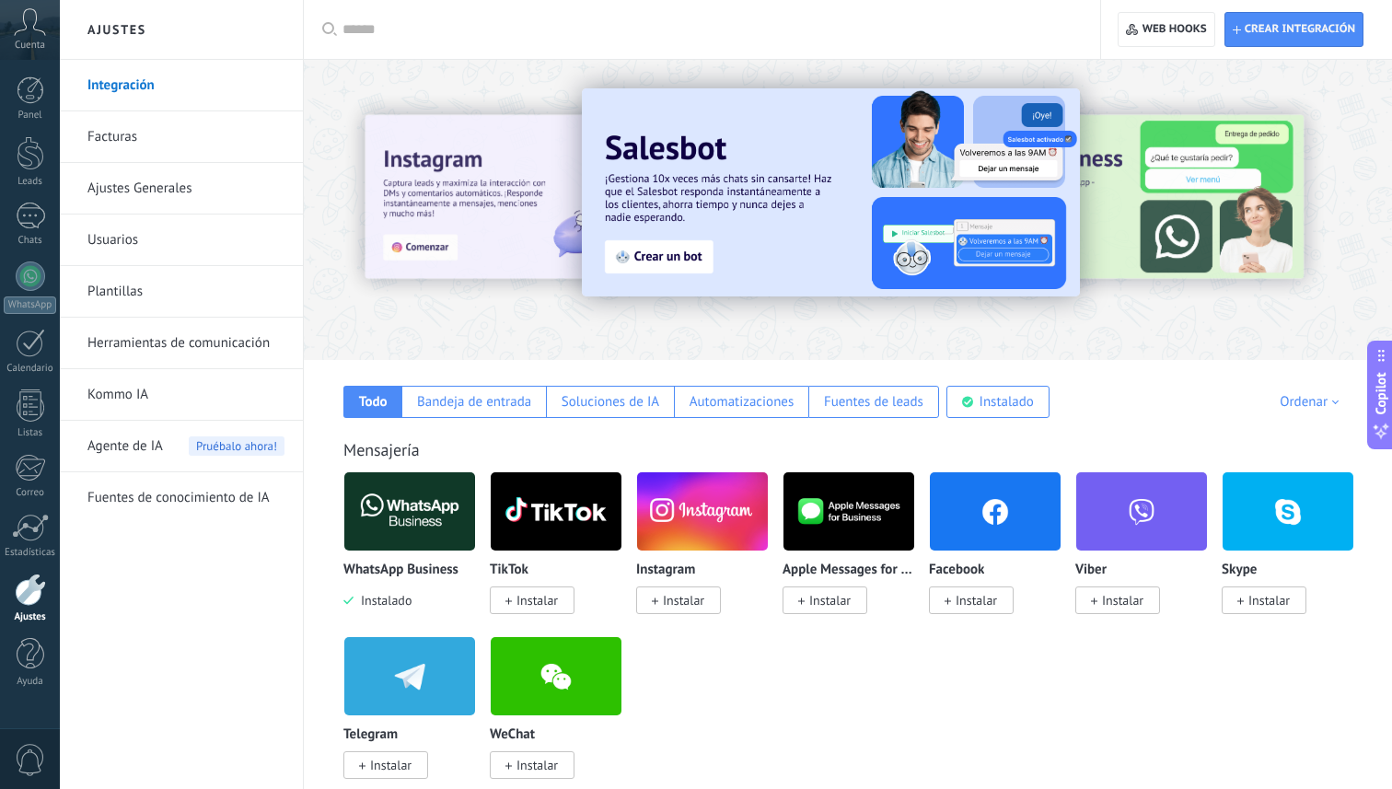
click at [229, 157] on link "Facturas" at bounding box center [185, 137] width 197 height 52
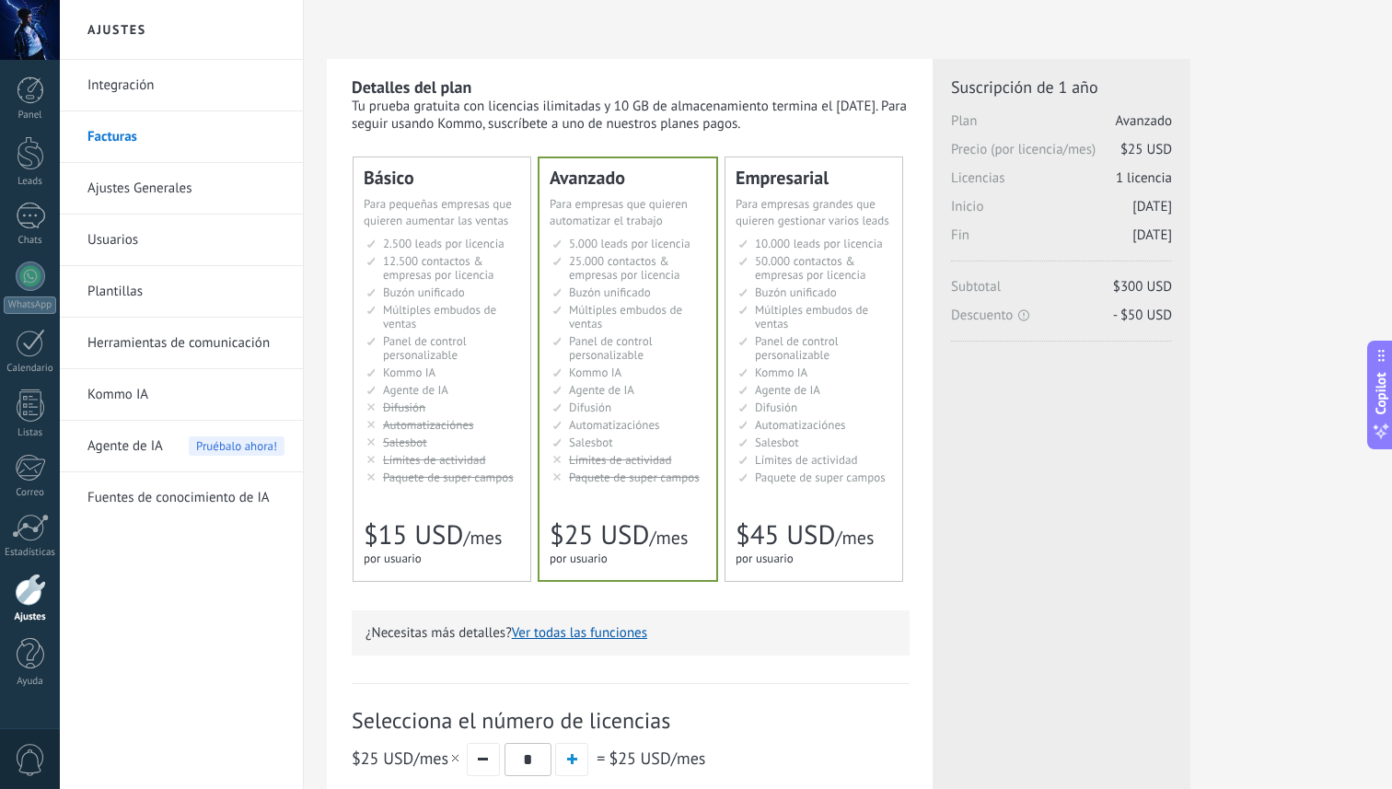
click at [226, 191] on link "Ajustes Generales" at bounding box center [185, 189] width 197 height 52
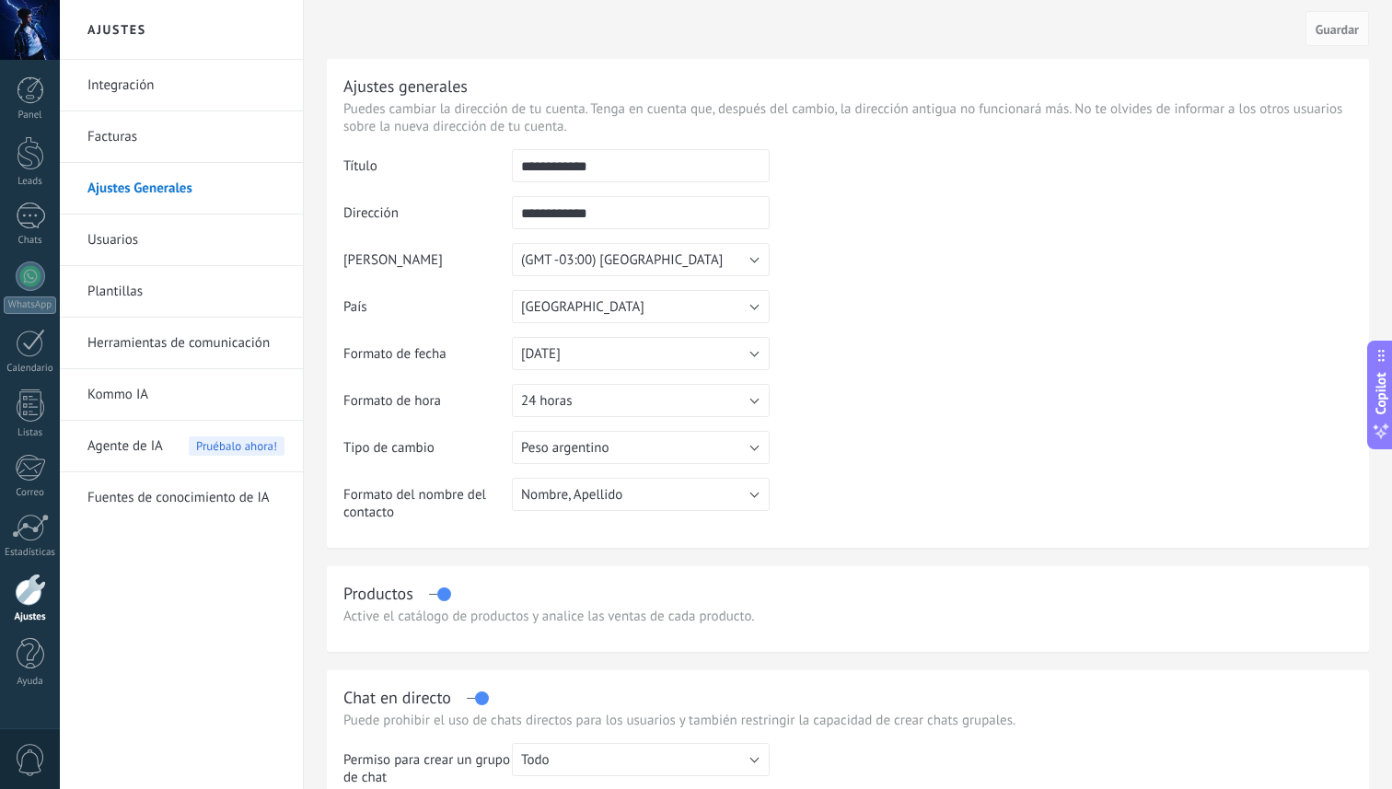
click at [176, 125] on link "Facturas" at bounding box center [185, 137] width 197 height 52
